Goal: Information Seeking & Learning: Find specific page/section

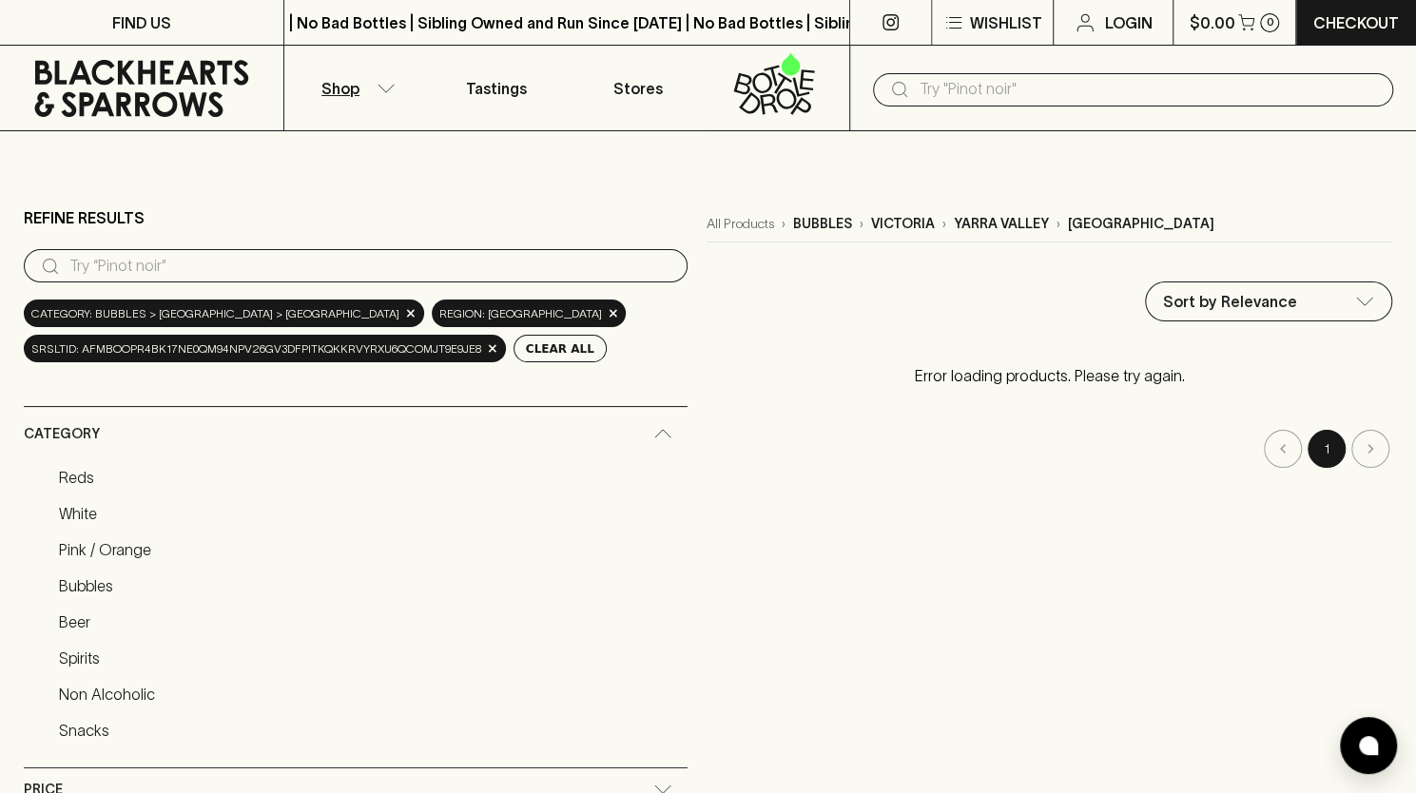
click at [491, 552] on link "Pink / Orange" at bounding box center [368, 549] width 637 height 32
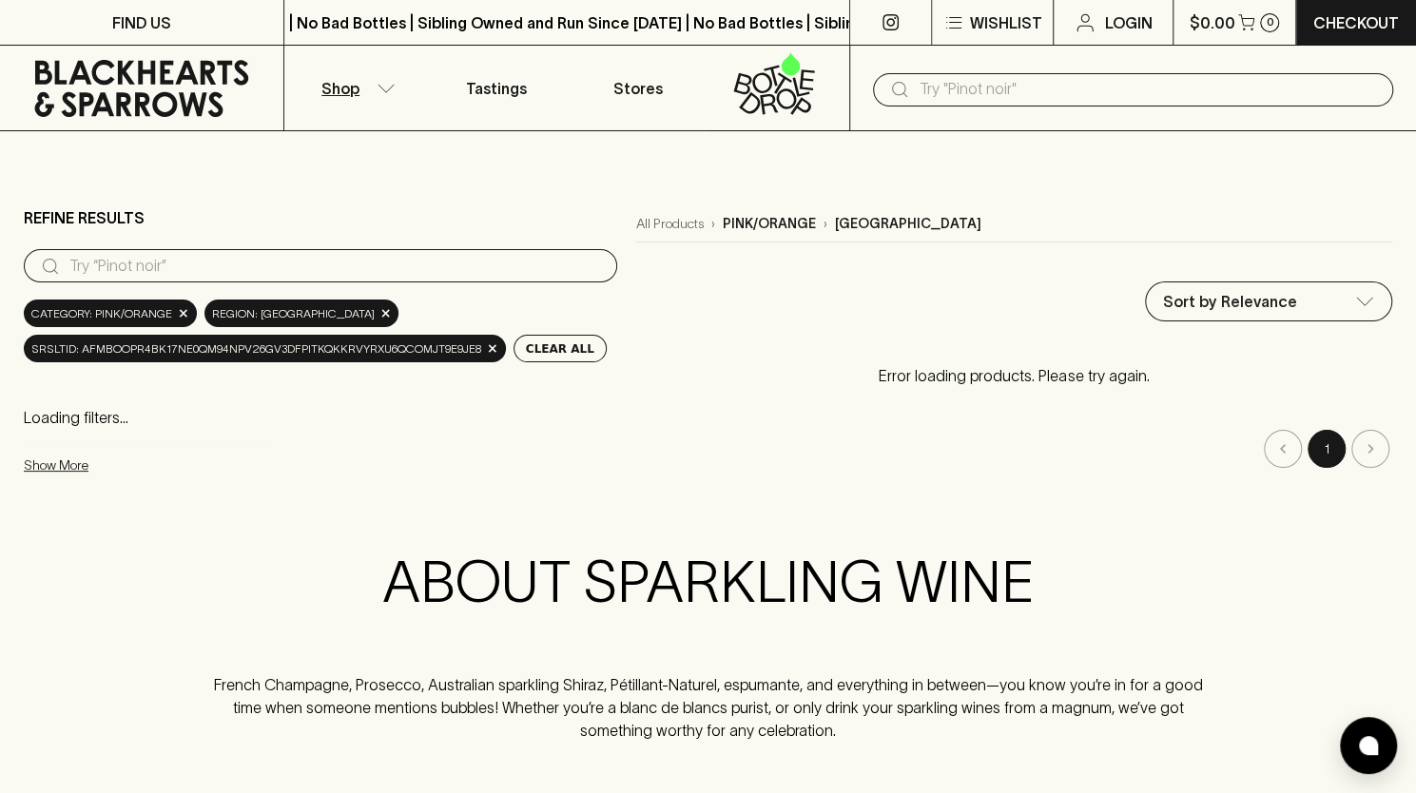
click at [491, 552] on main "Refine Results ​ Category: pink/orange × region: [GEOGRAPHIC_DATA] × srsltid: A…" at bounding box center [708, 444] width 1416 height 626
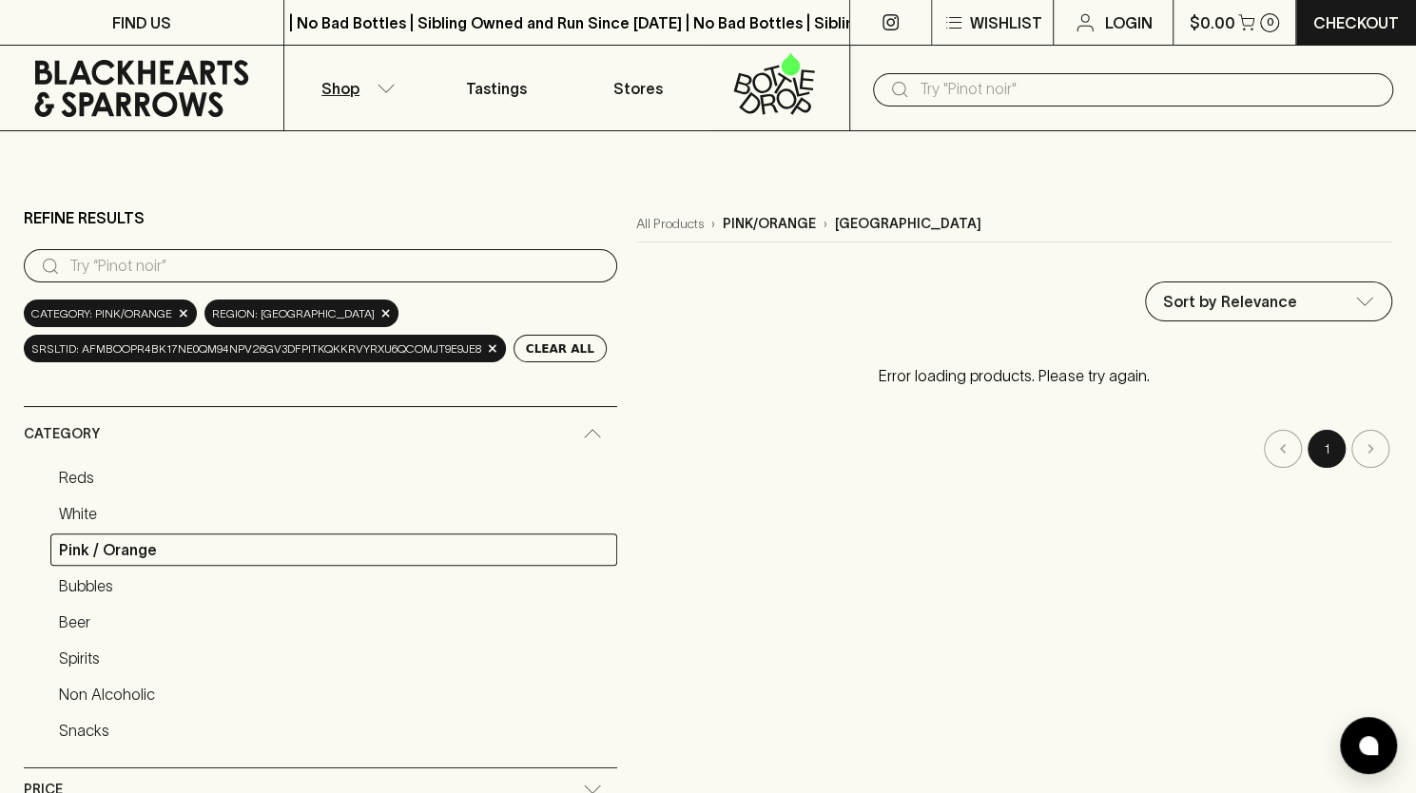
click at [491, 530] on link "White" at bounding box center [333, 513] width 567 height 32
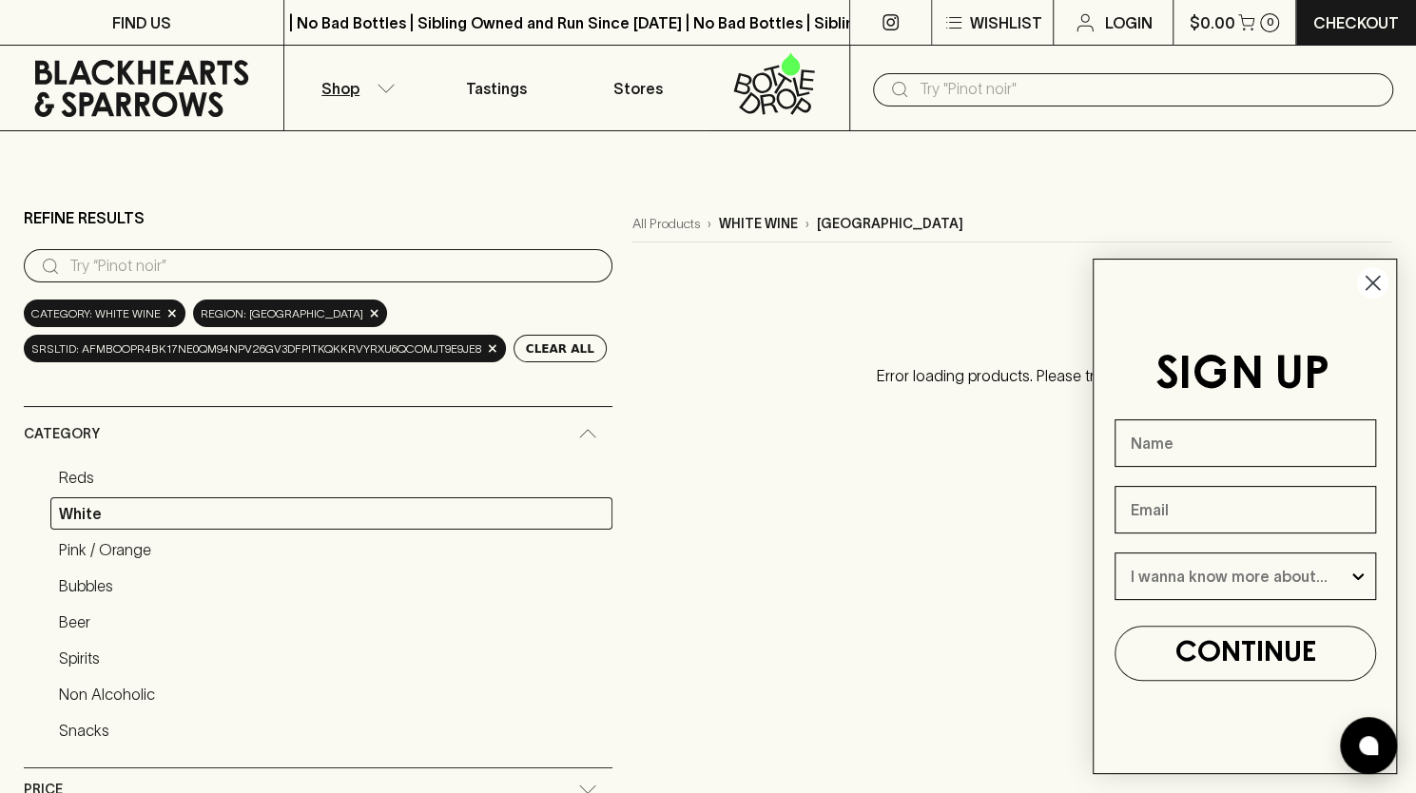
click at [1374, 267] on circle "Close dialog" at bounding box center [1372, 282] width 31 height 31
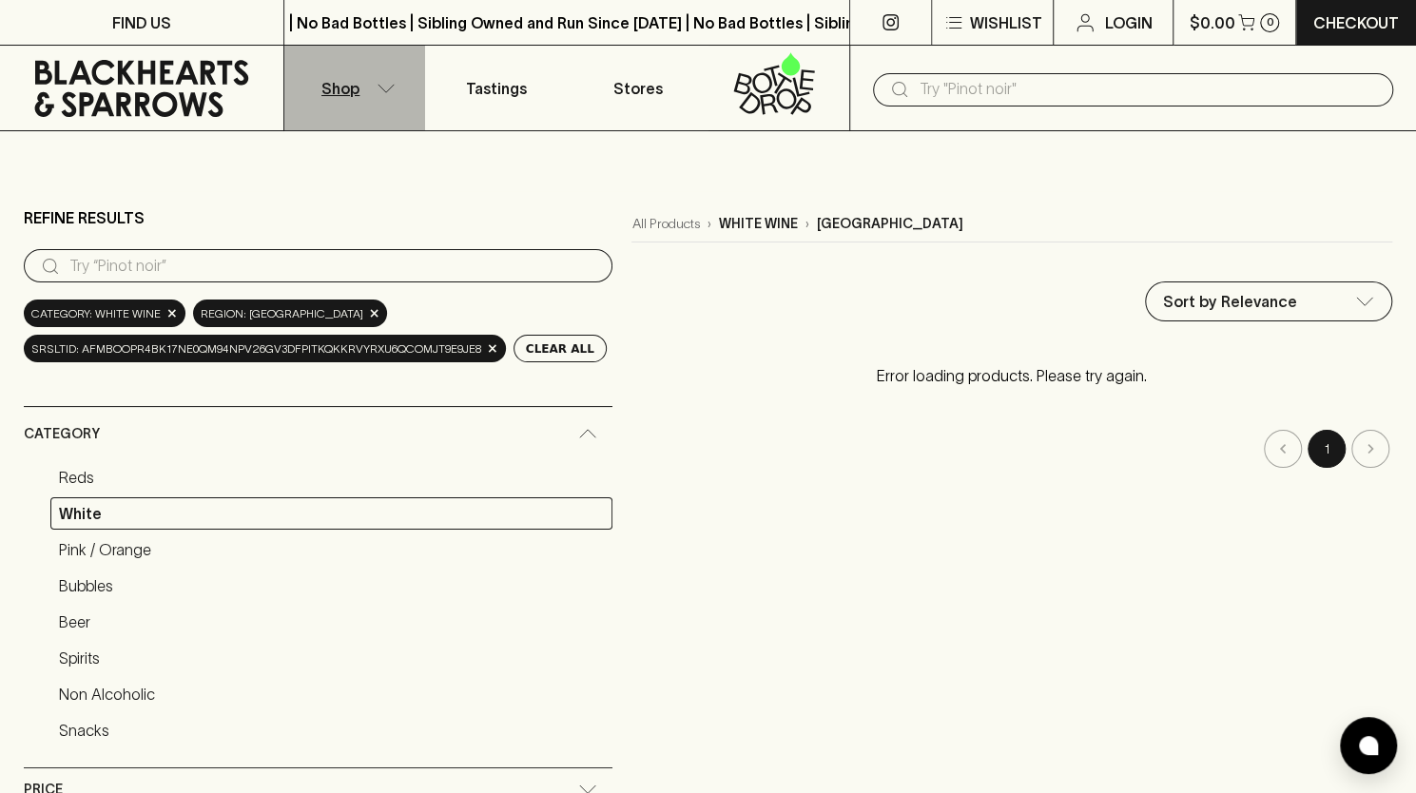
click at [377, 85] on icon "button" at bounding box center [386, 89] width 19 height 10
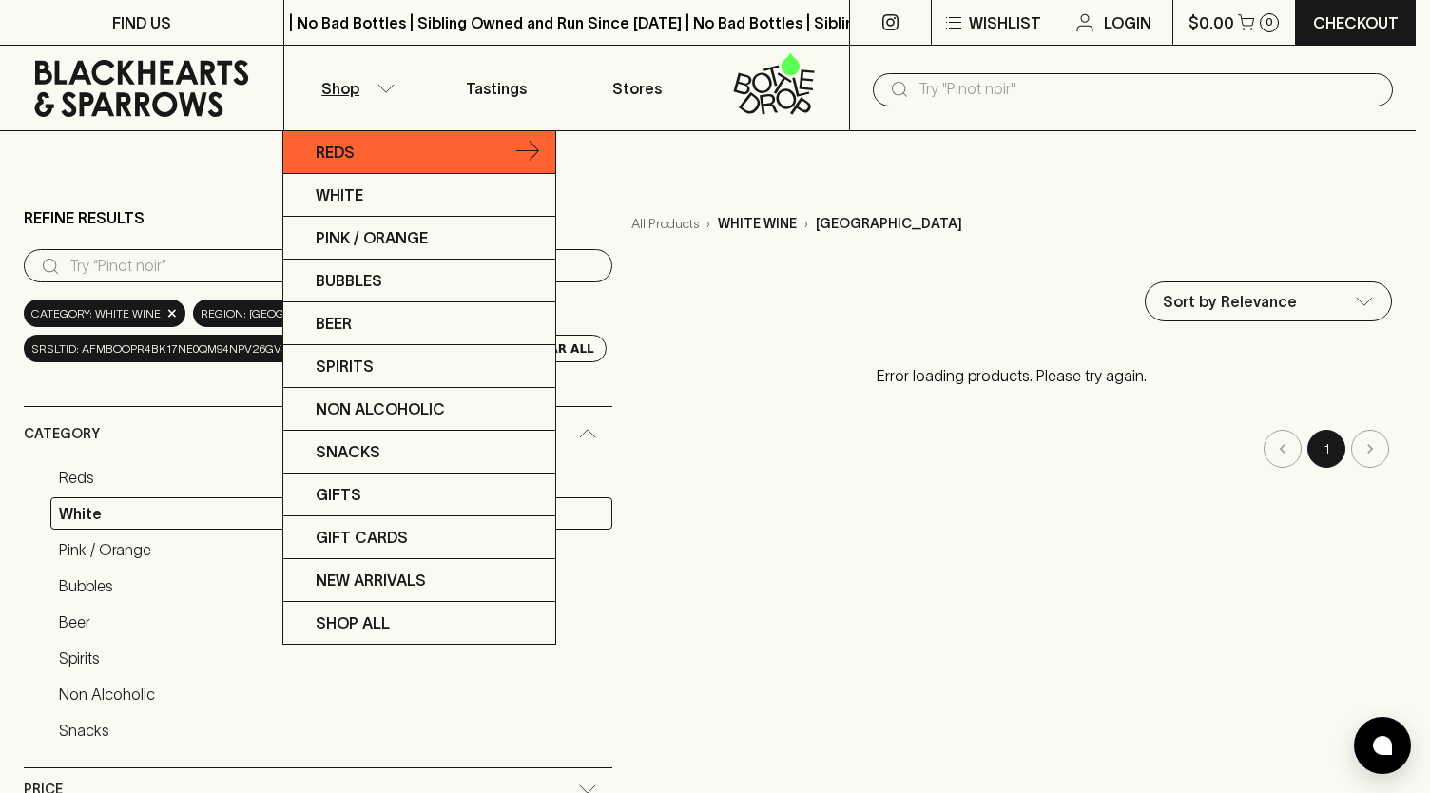
click at [377, 151] on link "Reds" at bounding box center [419, 152] width 272 height 43
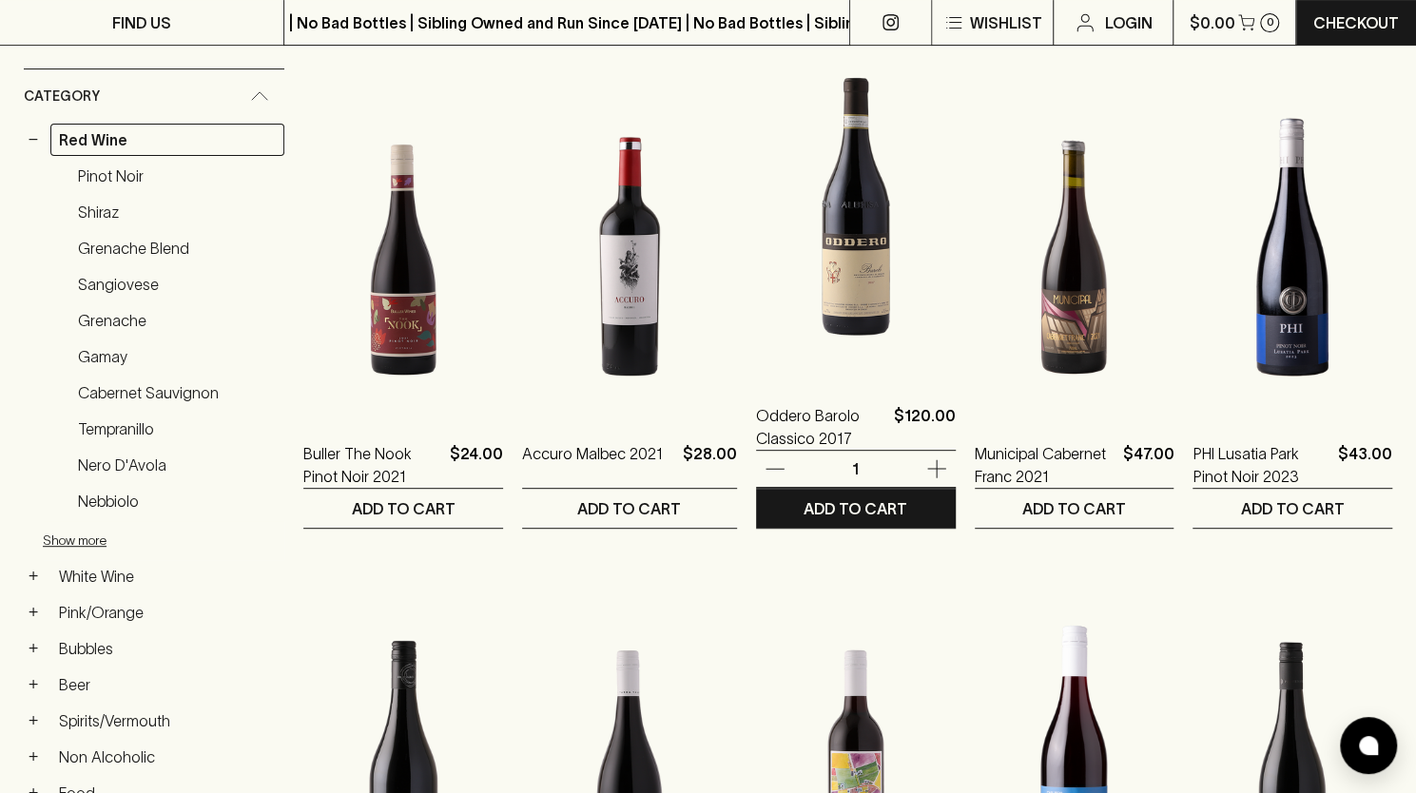
scroll to position [304, 0]
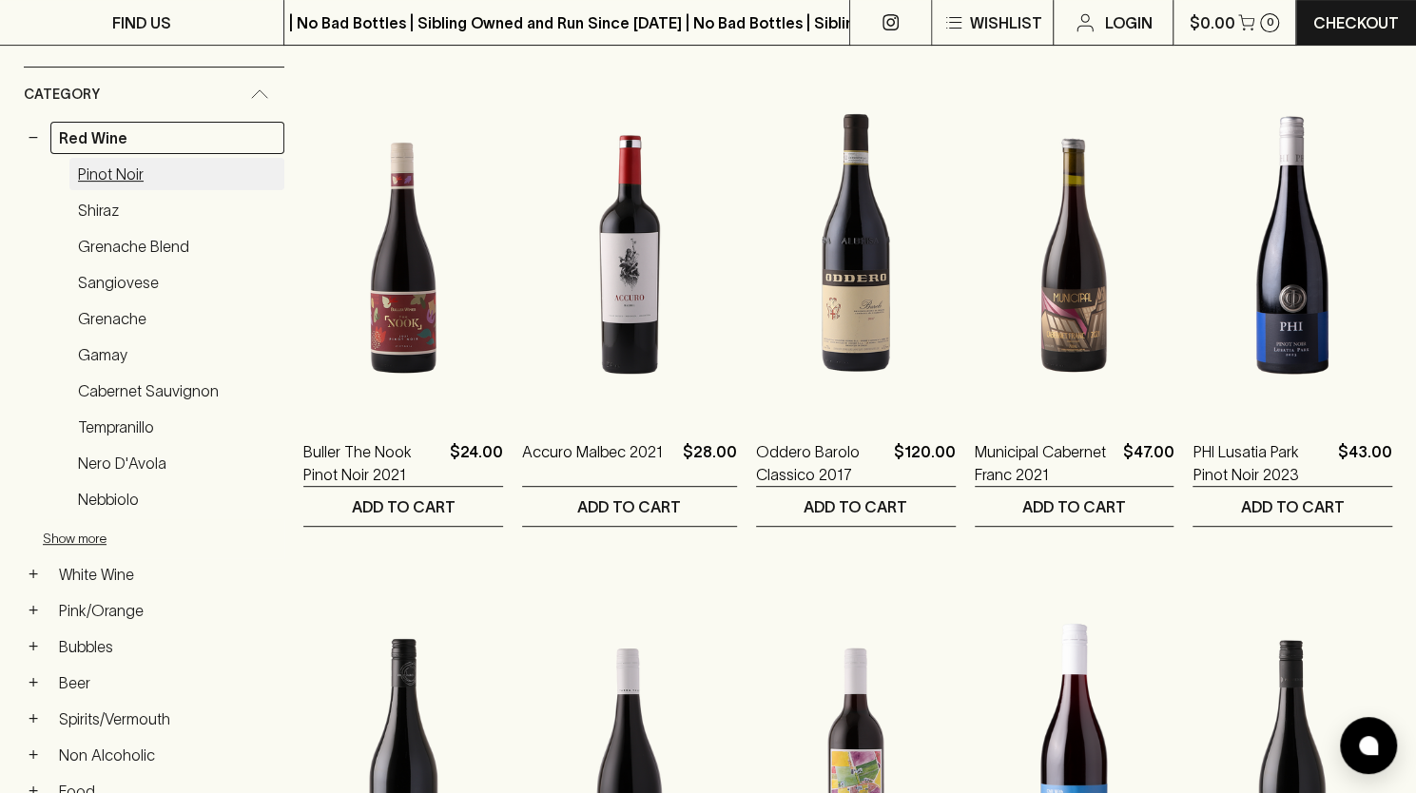
click at [142, 172] on link "Pinot Noir" at bounding box center [176, 174] width 215 height 32
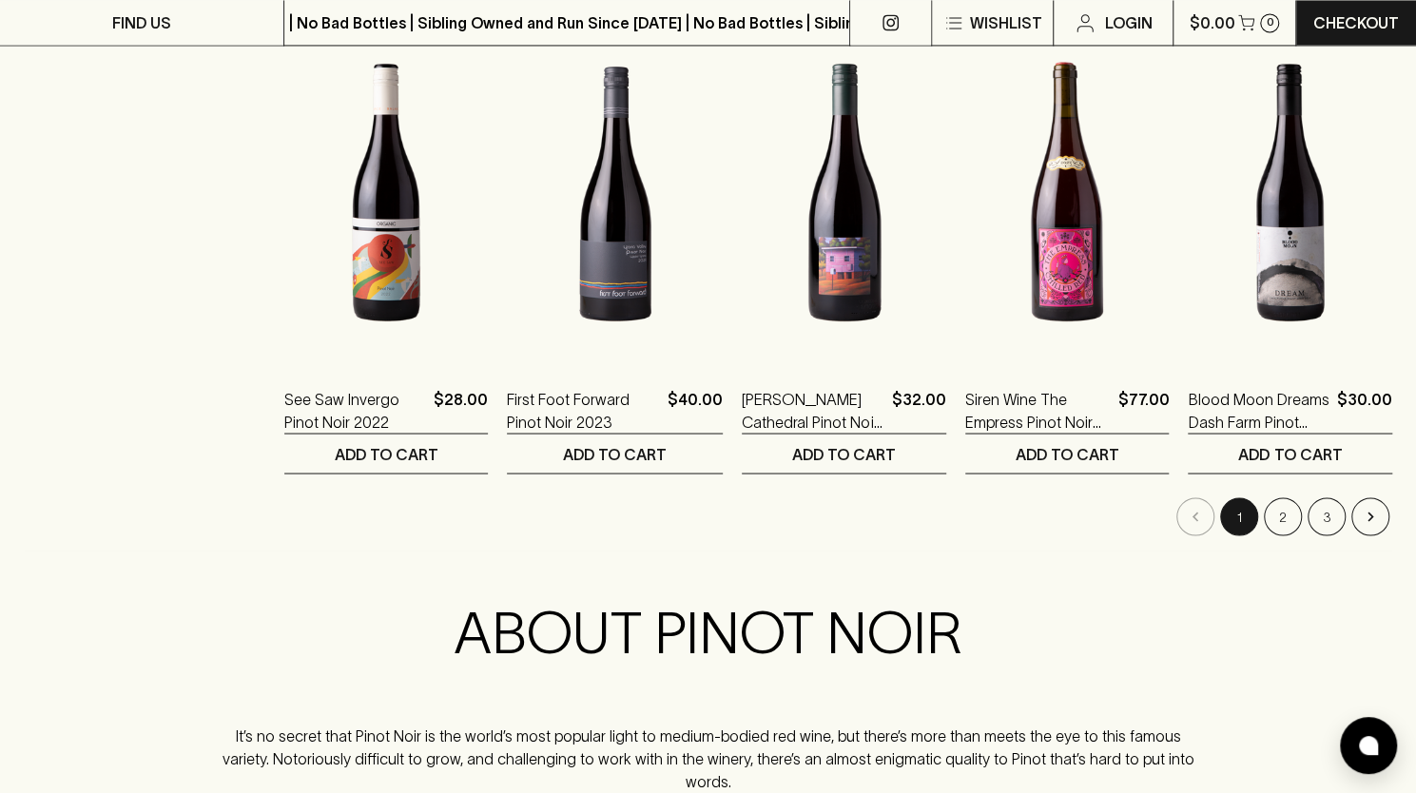
scroll to position [1873, 0]
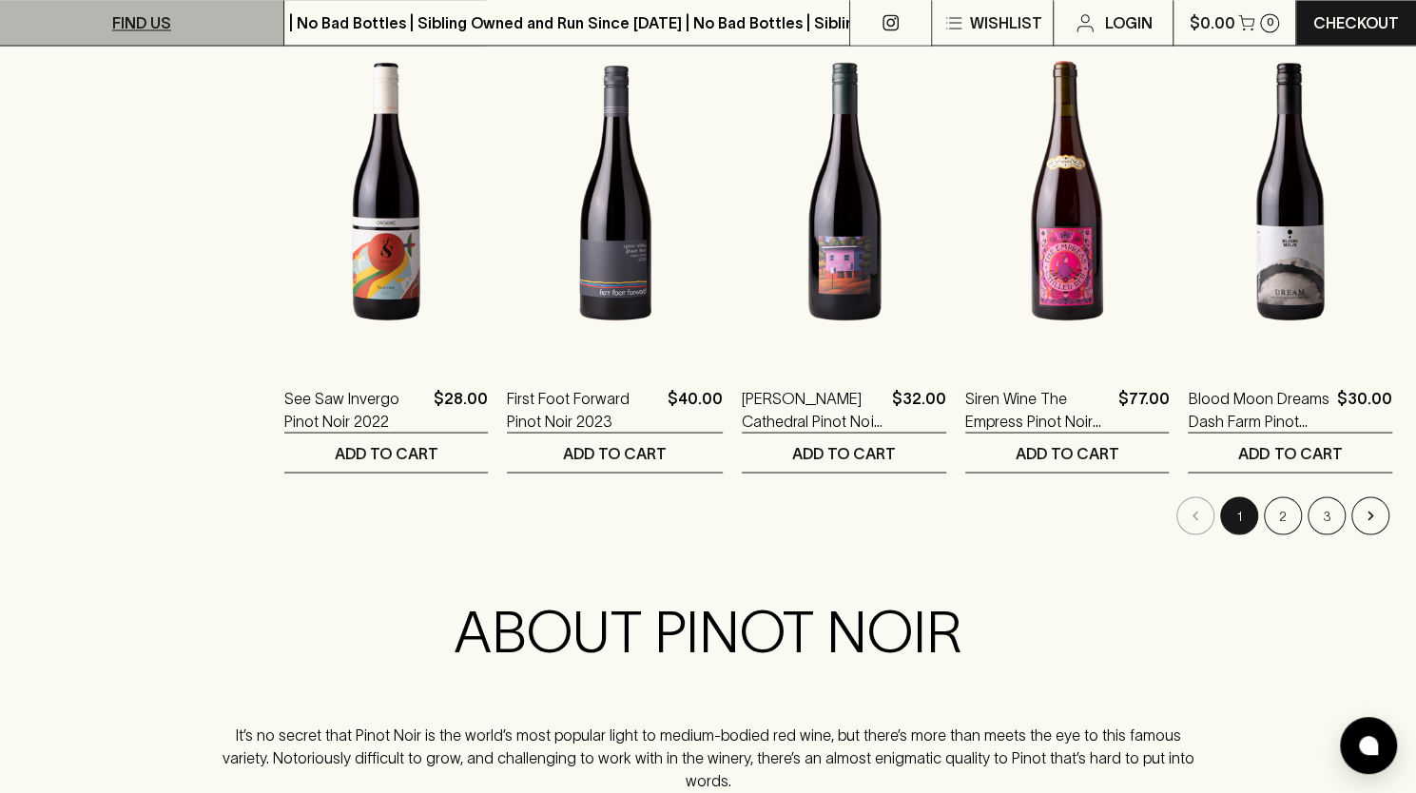
click at [48, 12] on link "FIND US" at bounding box center [141, 22] width 283 height 45
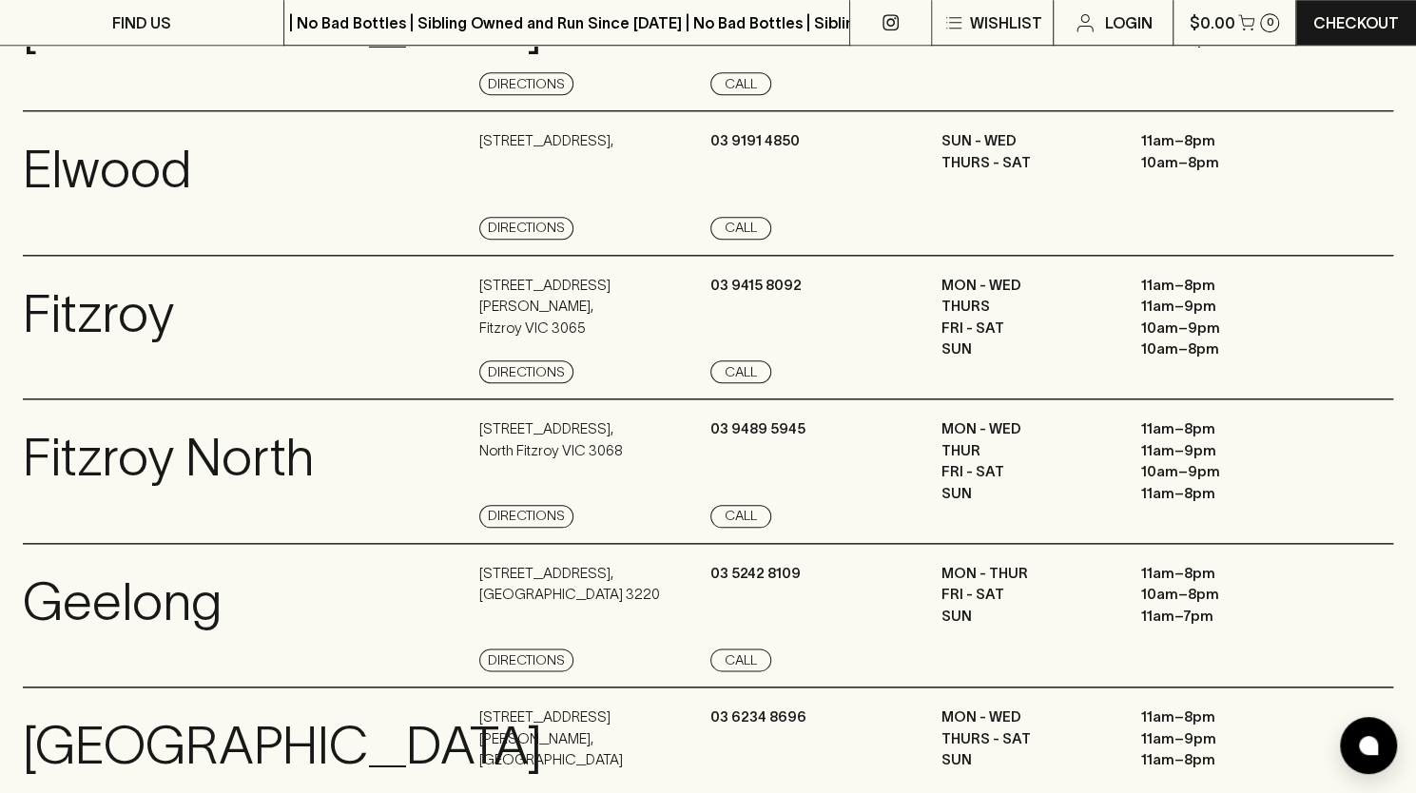
click at [433, 384] on div "Fitzroy View Store Details" at bounding box center [249, 329] width 452 height 109
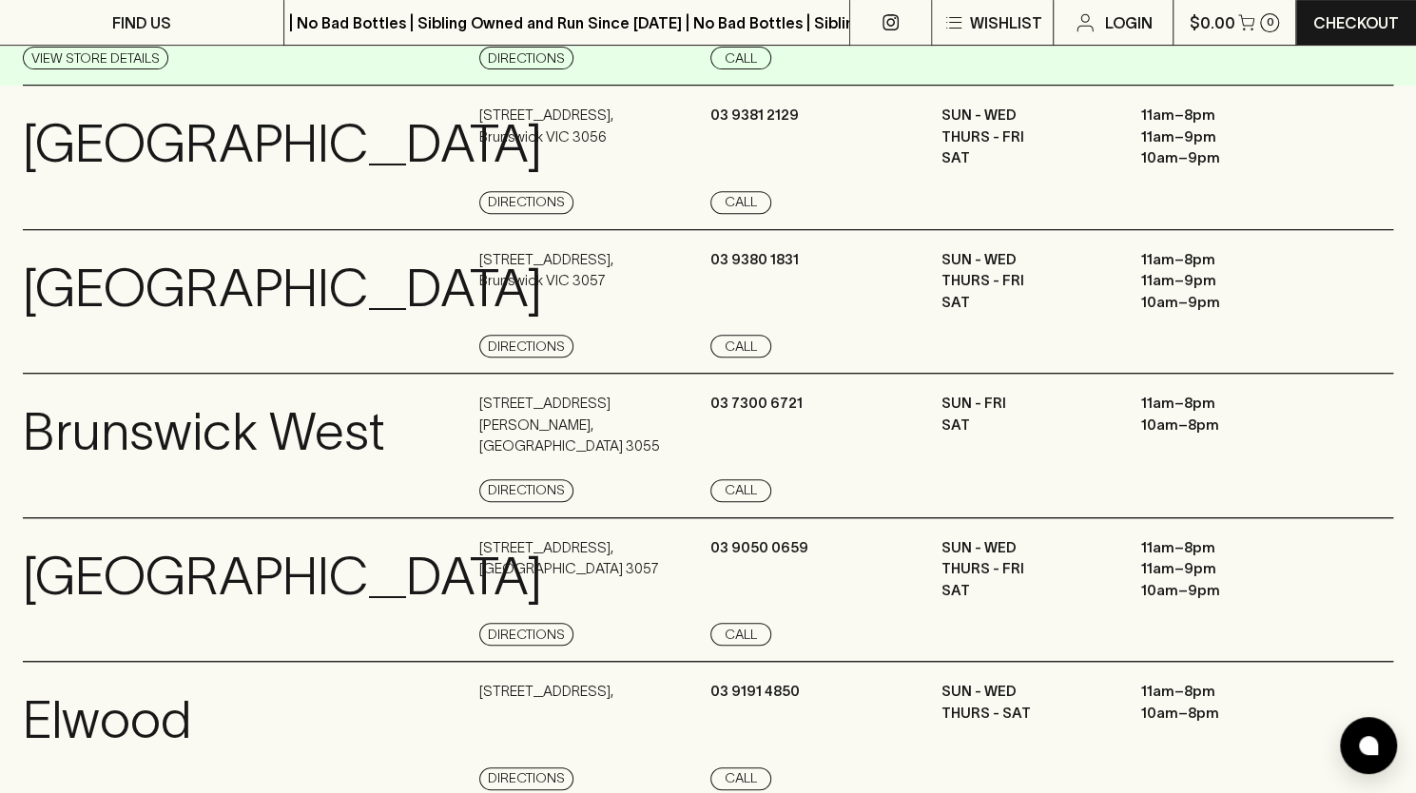
scroll to position [351, 0]
